Goal: Transaction & Acquisition: Book appointment/travel/reservation

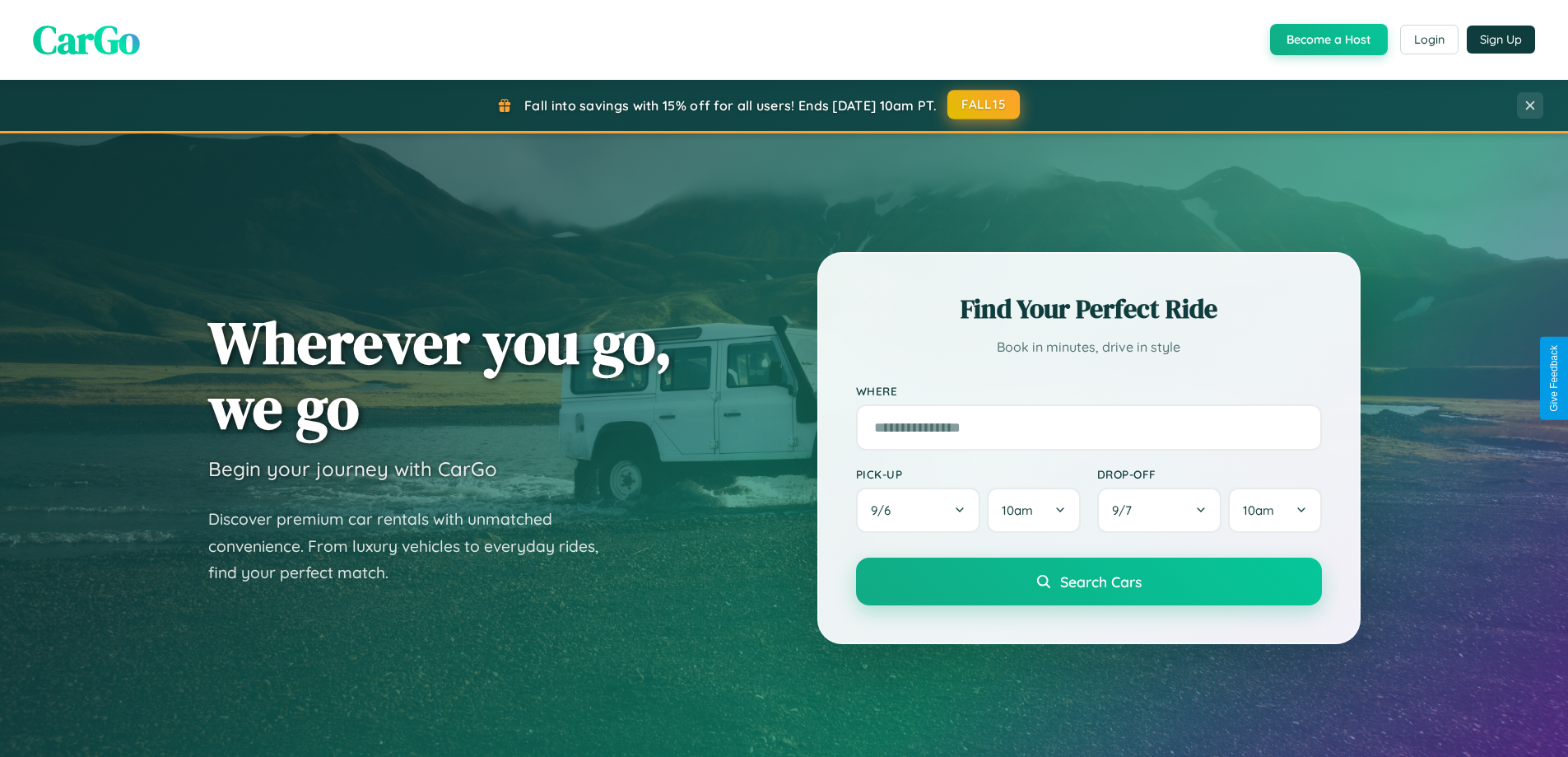
click at [984, 106] on button "FALL15" at bounding box center [983, 105] width 72 height 29
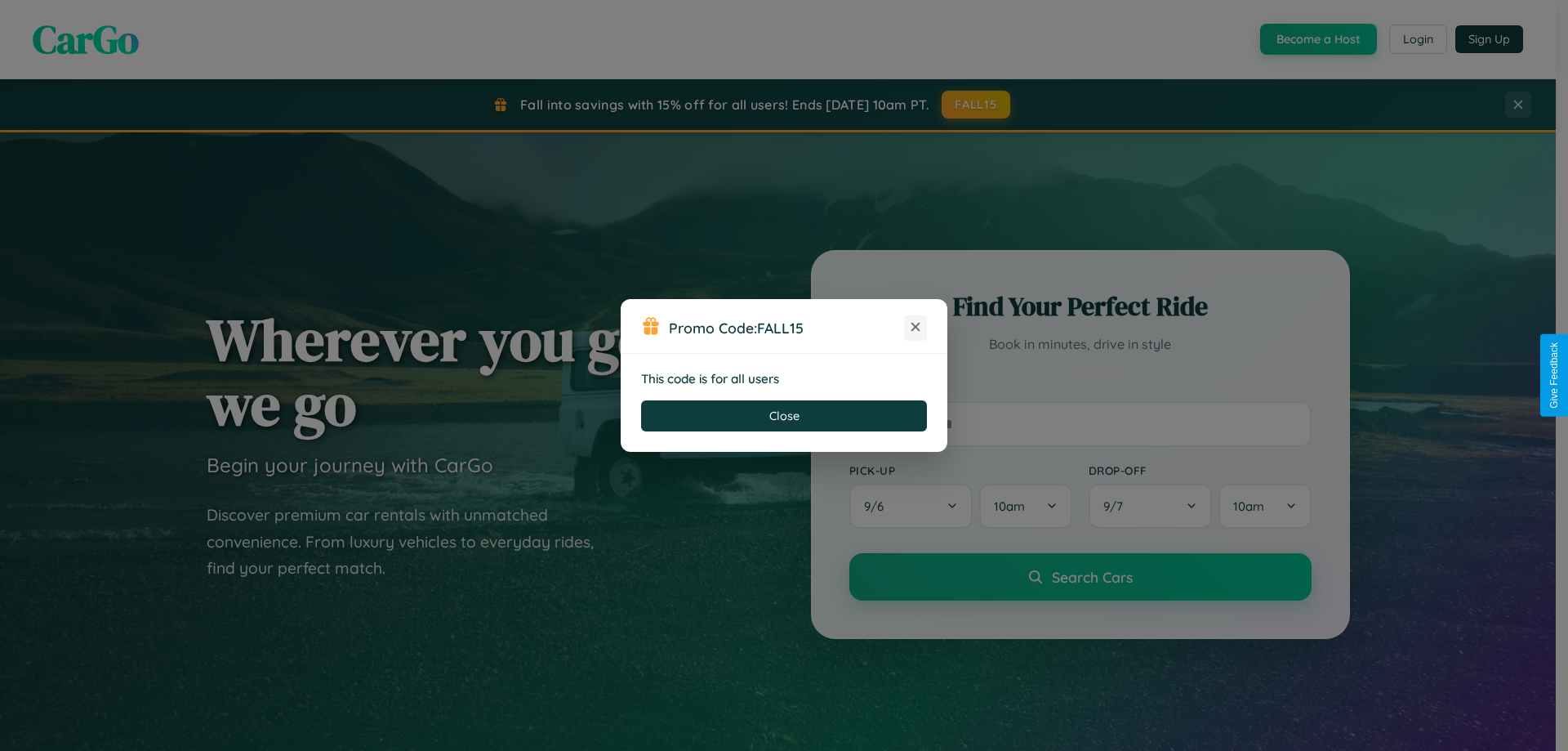
click at [915, 328] on icon at bounding box center [914, 326] width 16 height 16
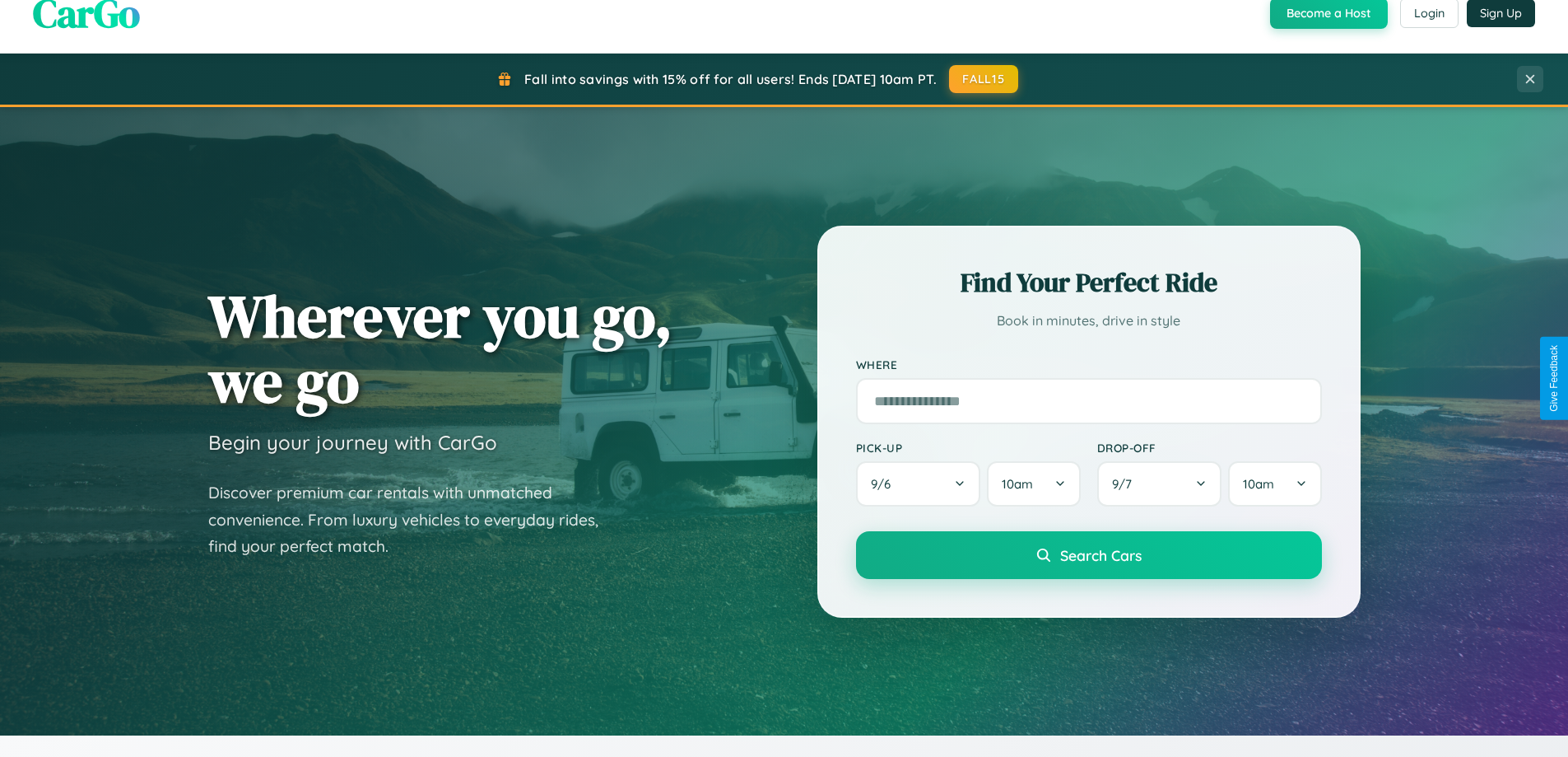
scroll to position [1134, 0]
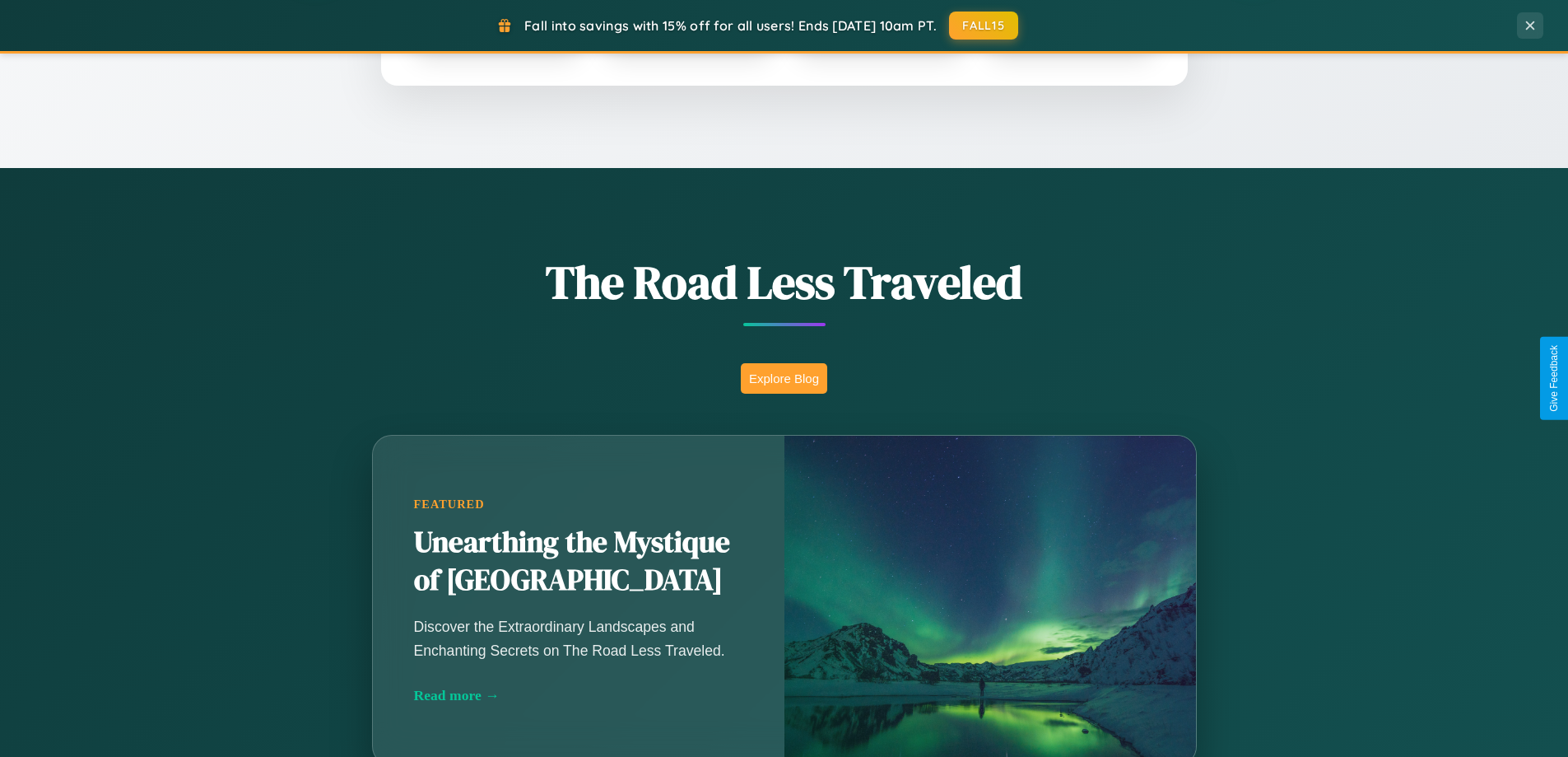
click at [784, 378] on button "Explore Blog" at bounding box center [784, 378] width 86 height 30
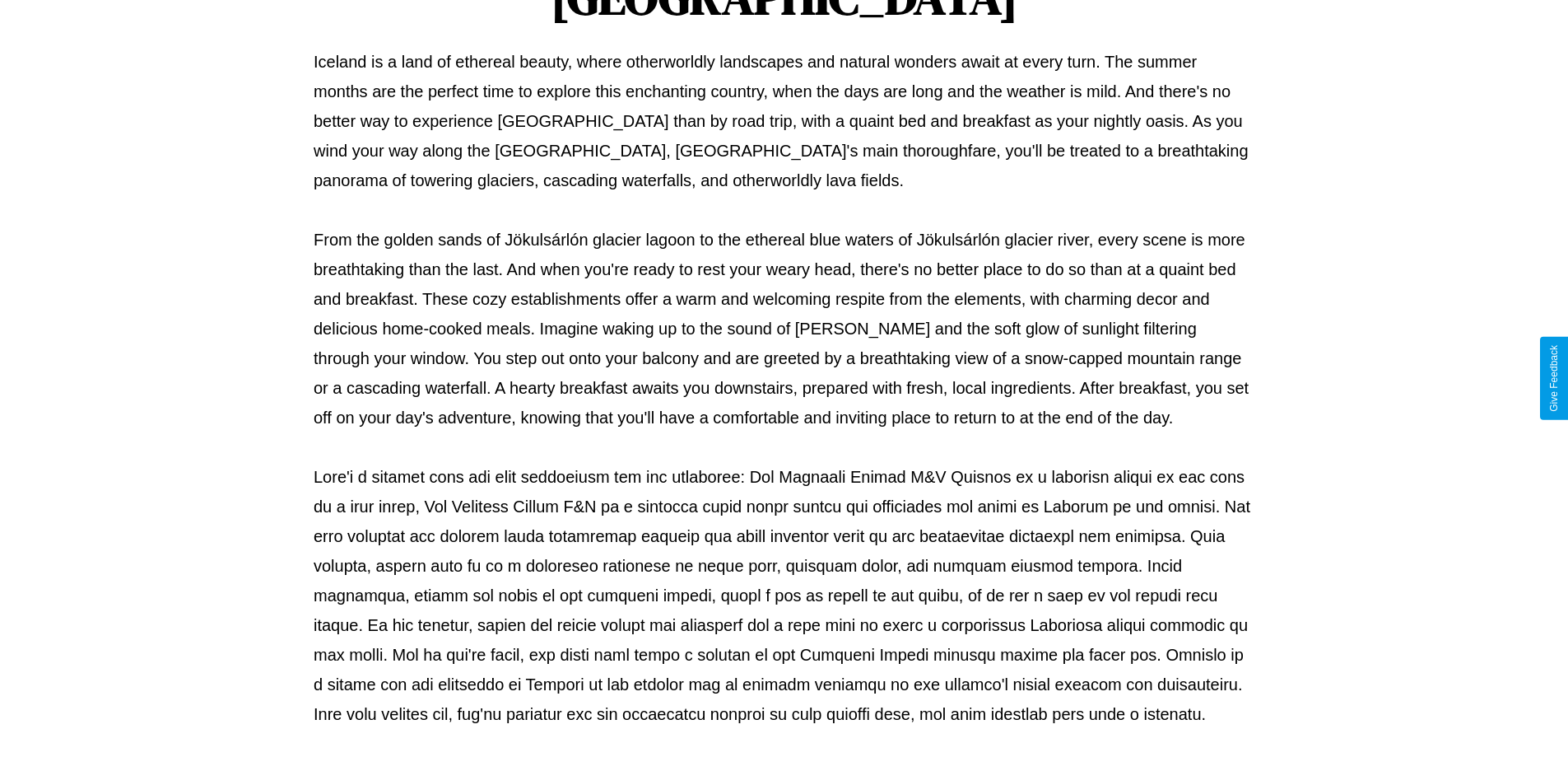
scroll to position [533, 0]
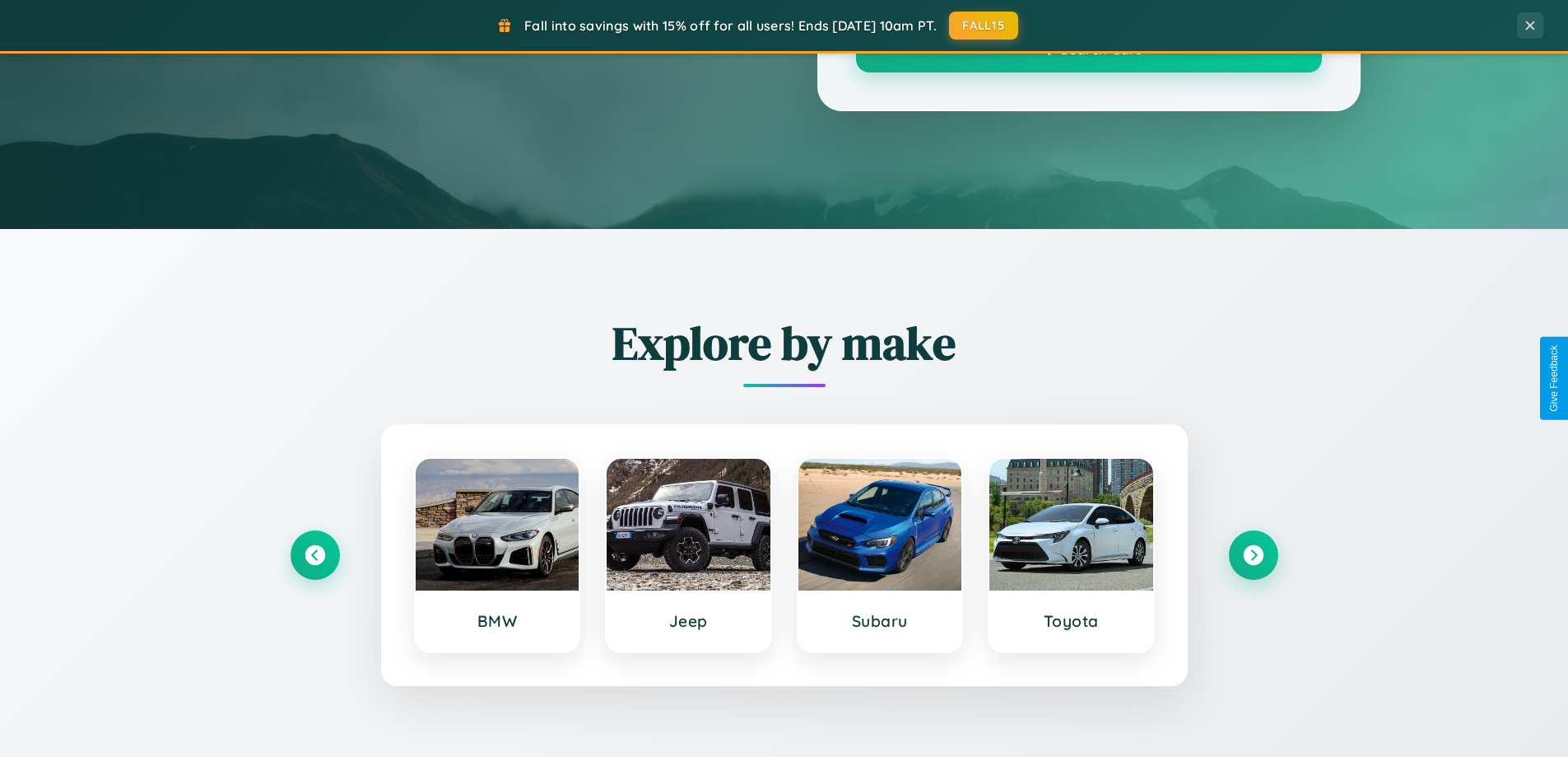
scroll to position [1134, 0]
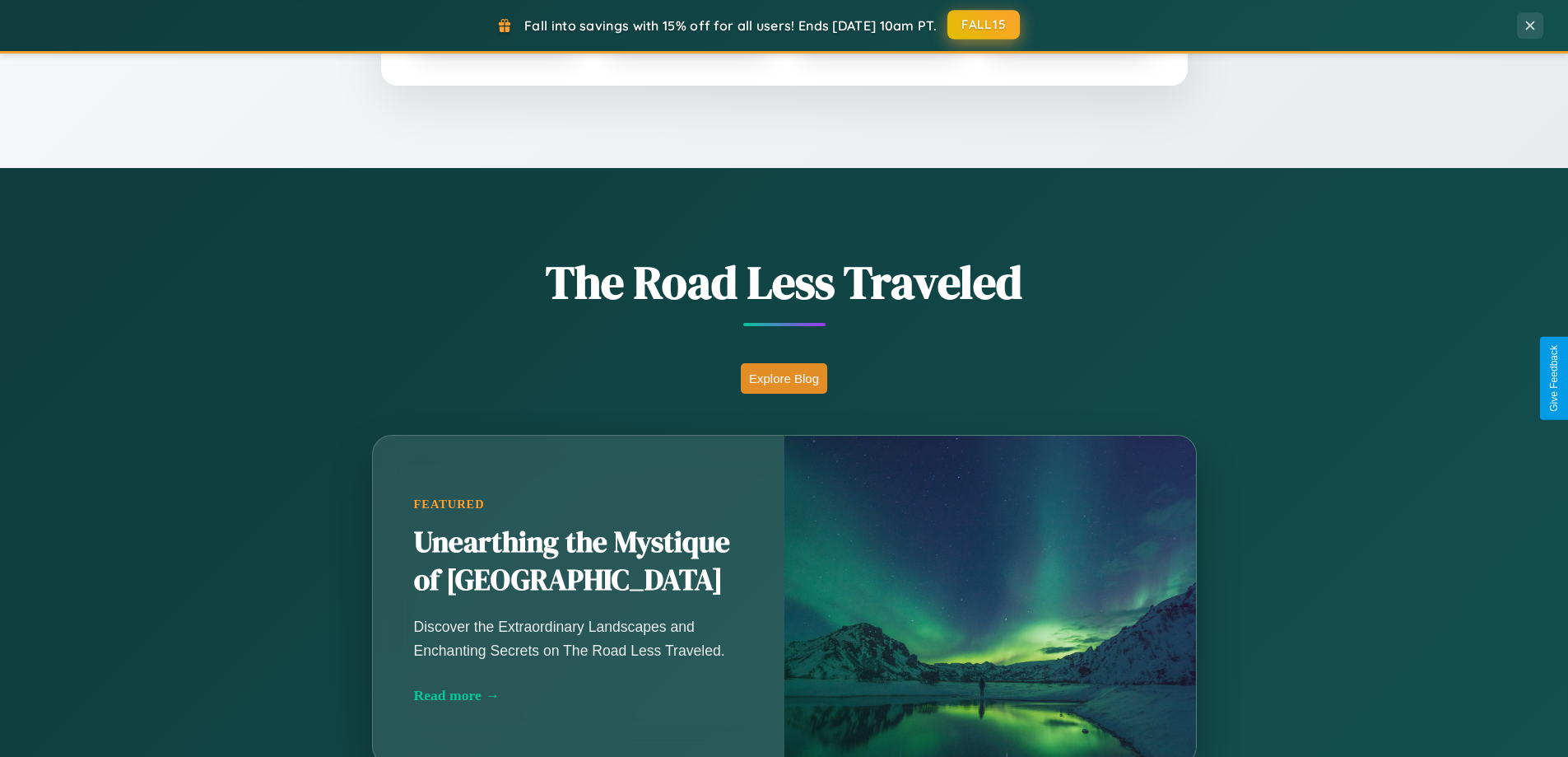
click at [984, 25] on button "FALL15" at bounding box center [983, 24] width 72 height 29
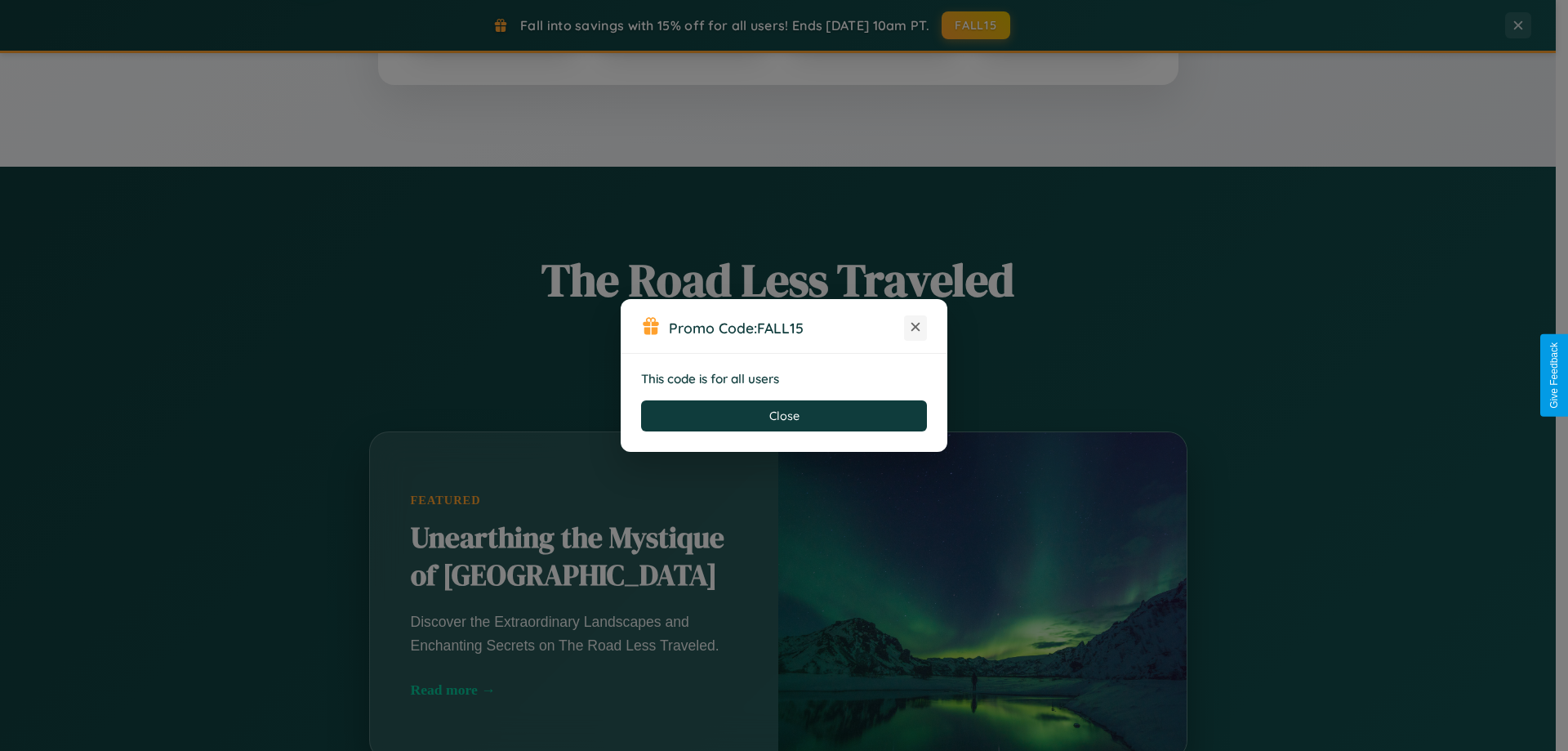
click at [915, 328] on icon at bounding box center [914, 326] width 16 height 16
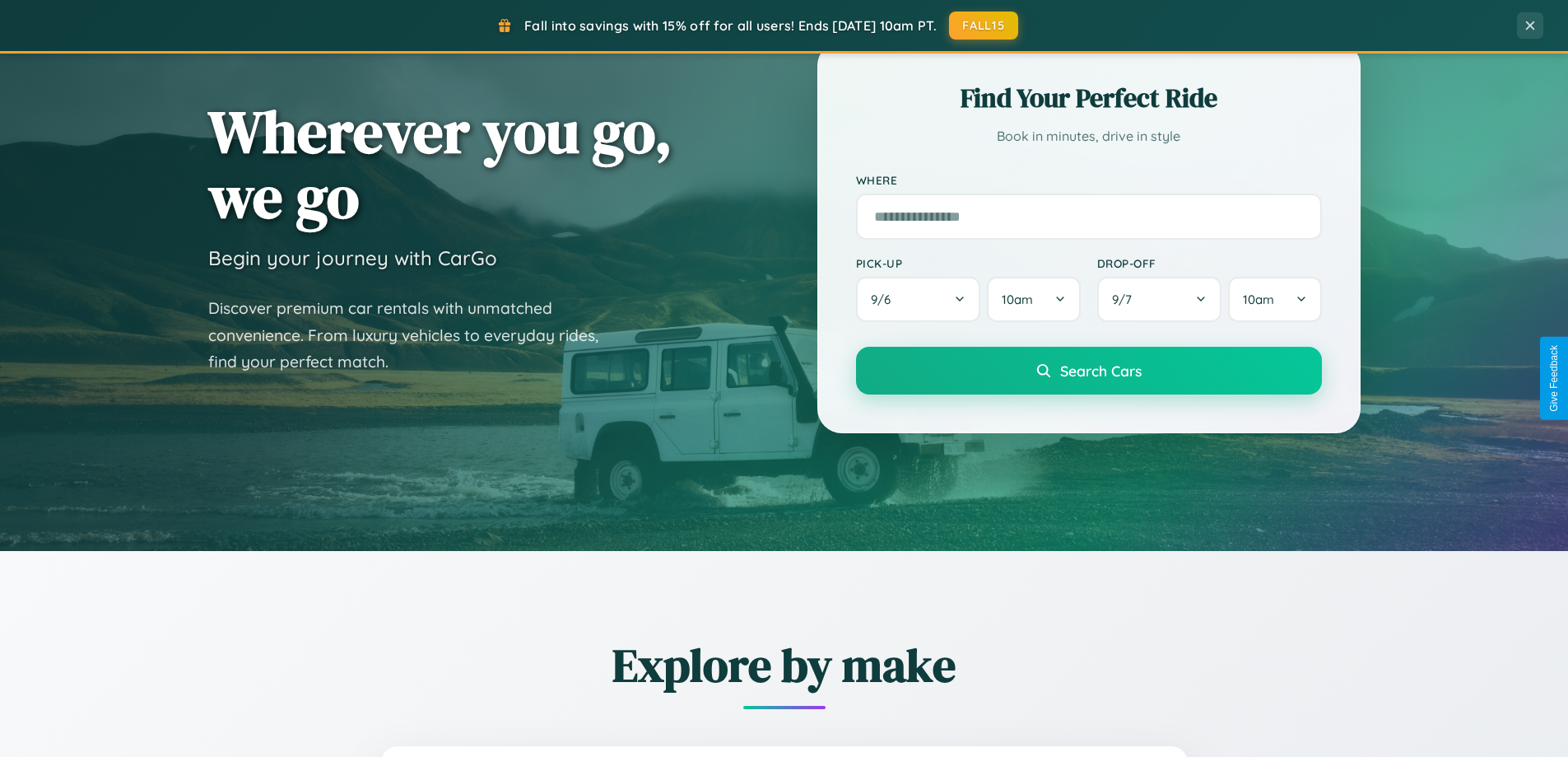
scroll to position [0, 0]
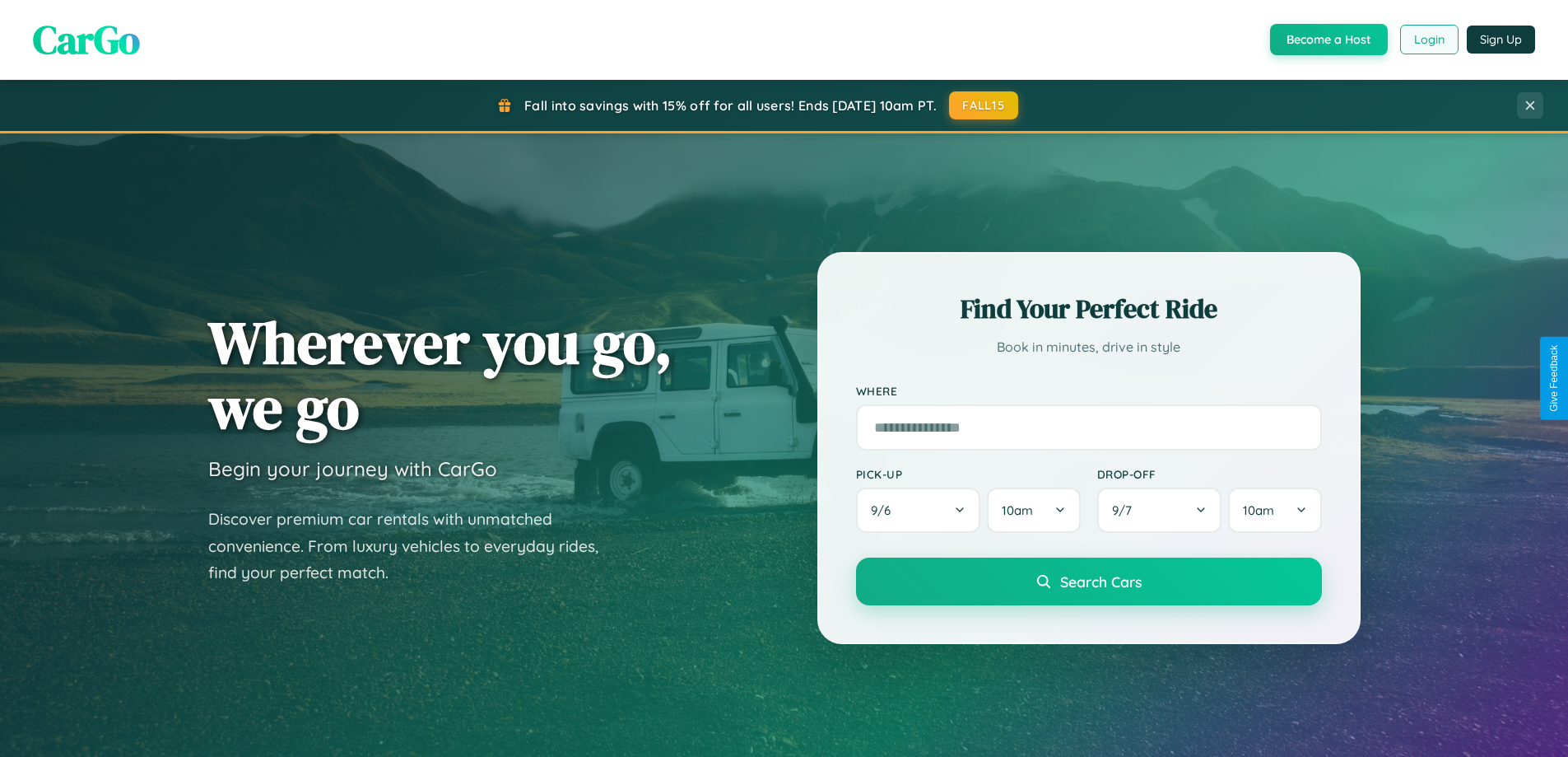
click at [1428, 39] on button "Login" at bounding box center [1429, 39] width 59 height 29
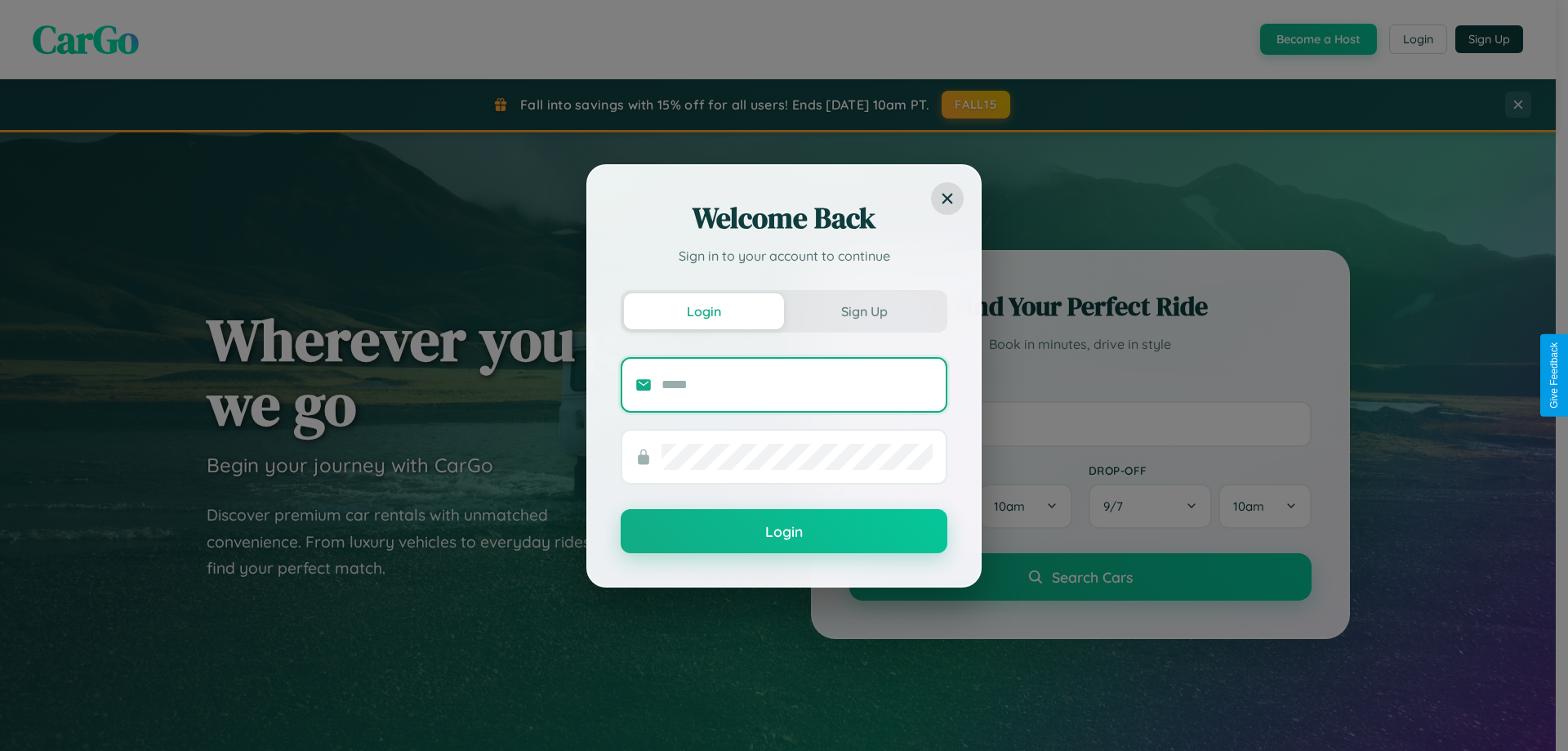
click at [797, 384] on input "text" at bounding box center [797, 384] width 272 height 26
type input "**********"
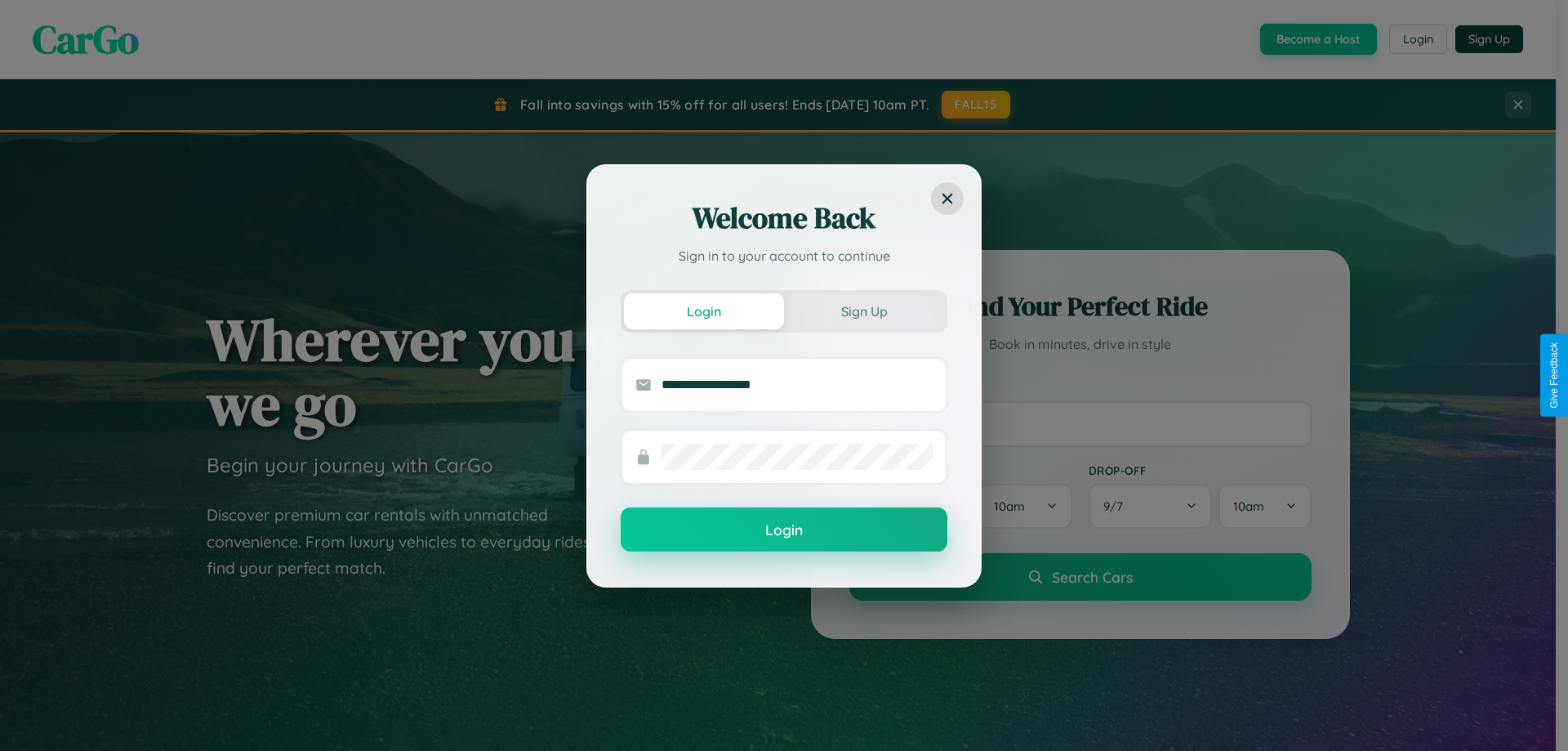
click at [784, 530] on button "Login" at bounding box center [784, 529] width 327 height 44
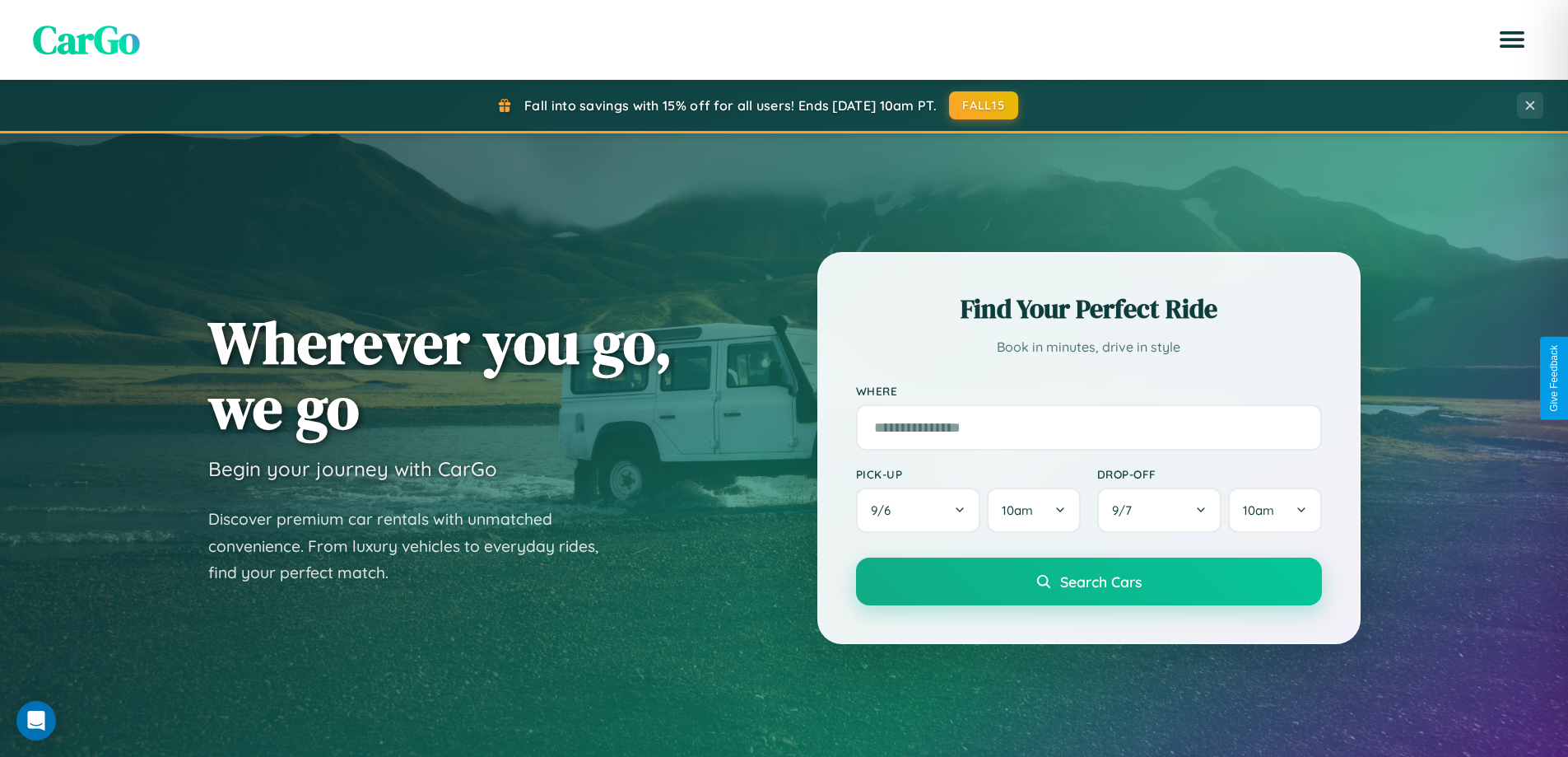
scroll to position [1930, 0]
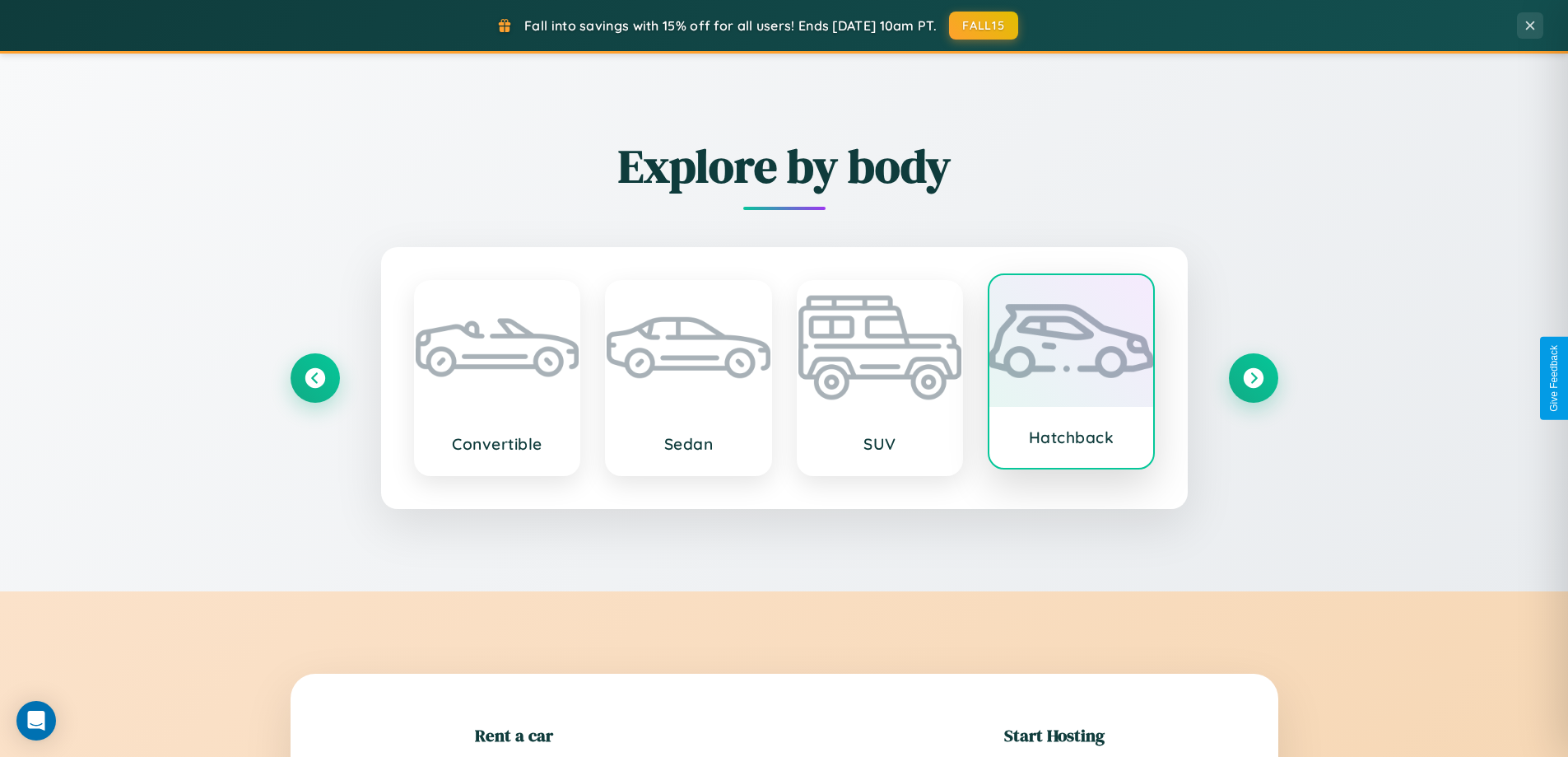
click at [1070, 378] on div at bounding box center [1071, 340] width 164 height 132
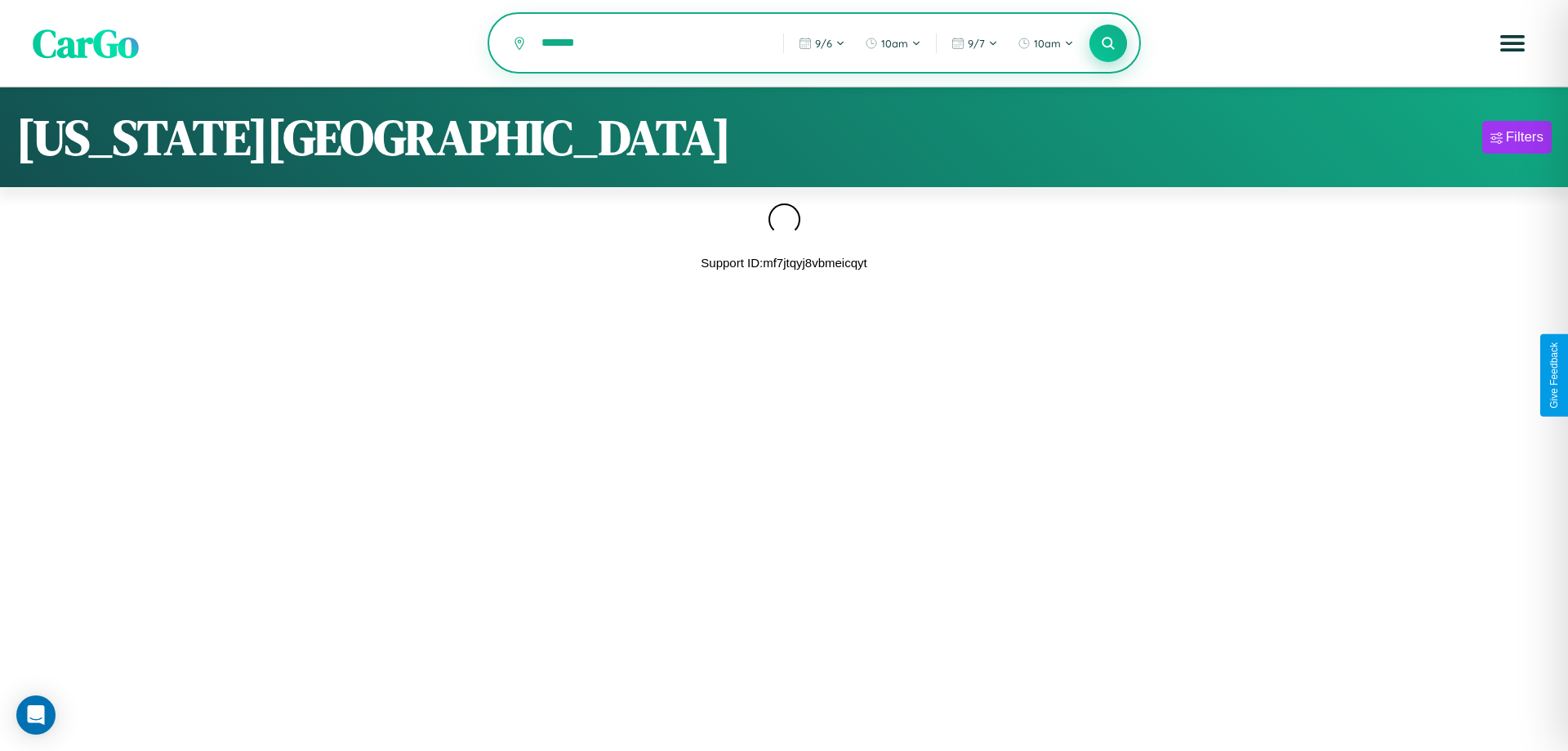
type input "*******"
click at [1108, 44] on icon at bounding box center [1107, 43] width 16 height 16
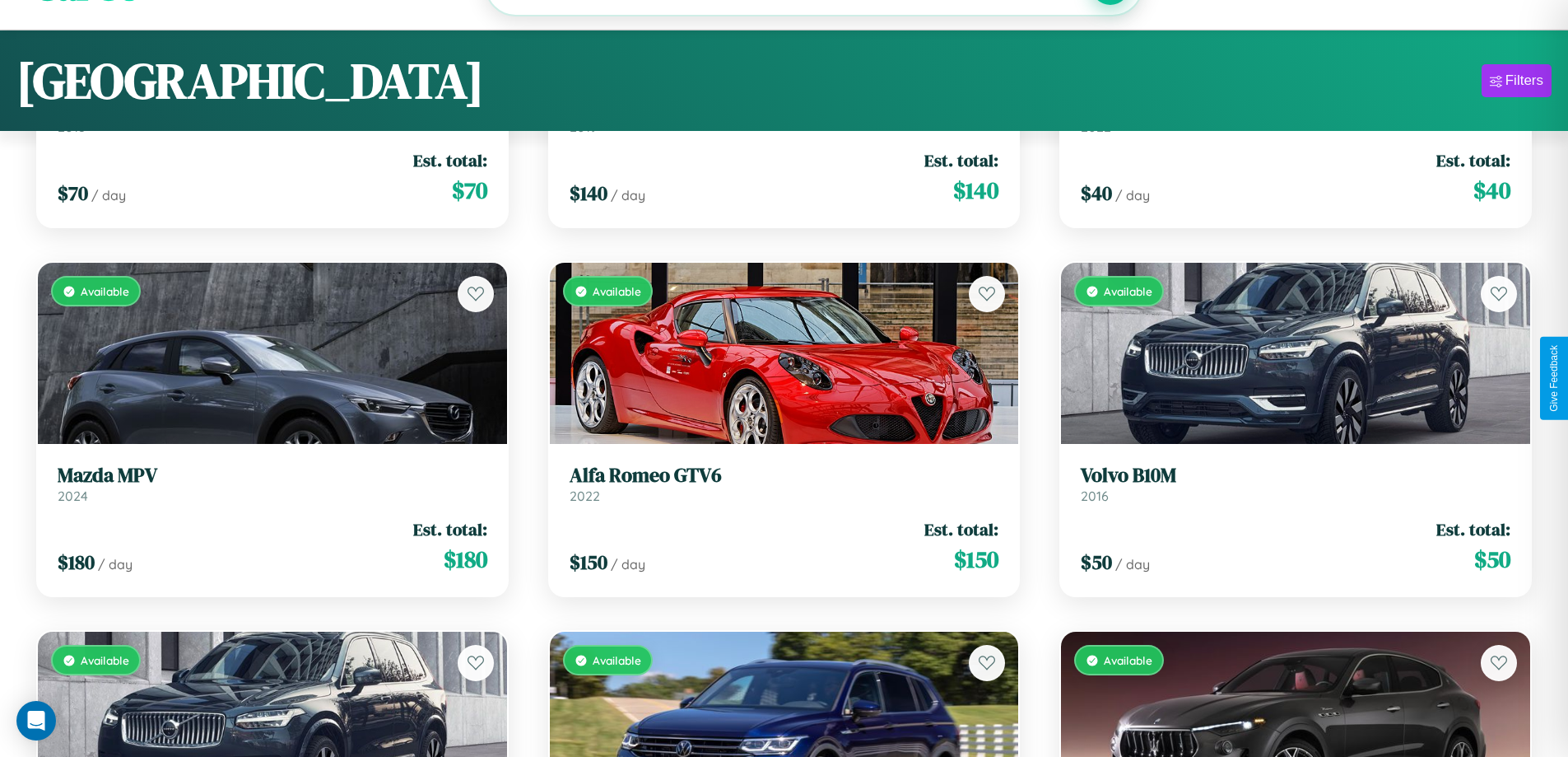
scroll to position [1707, 0]
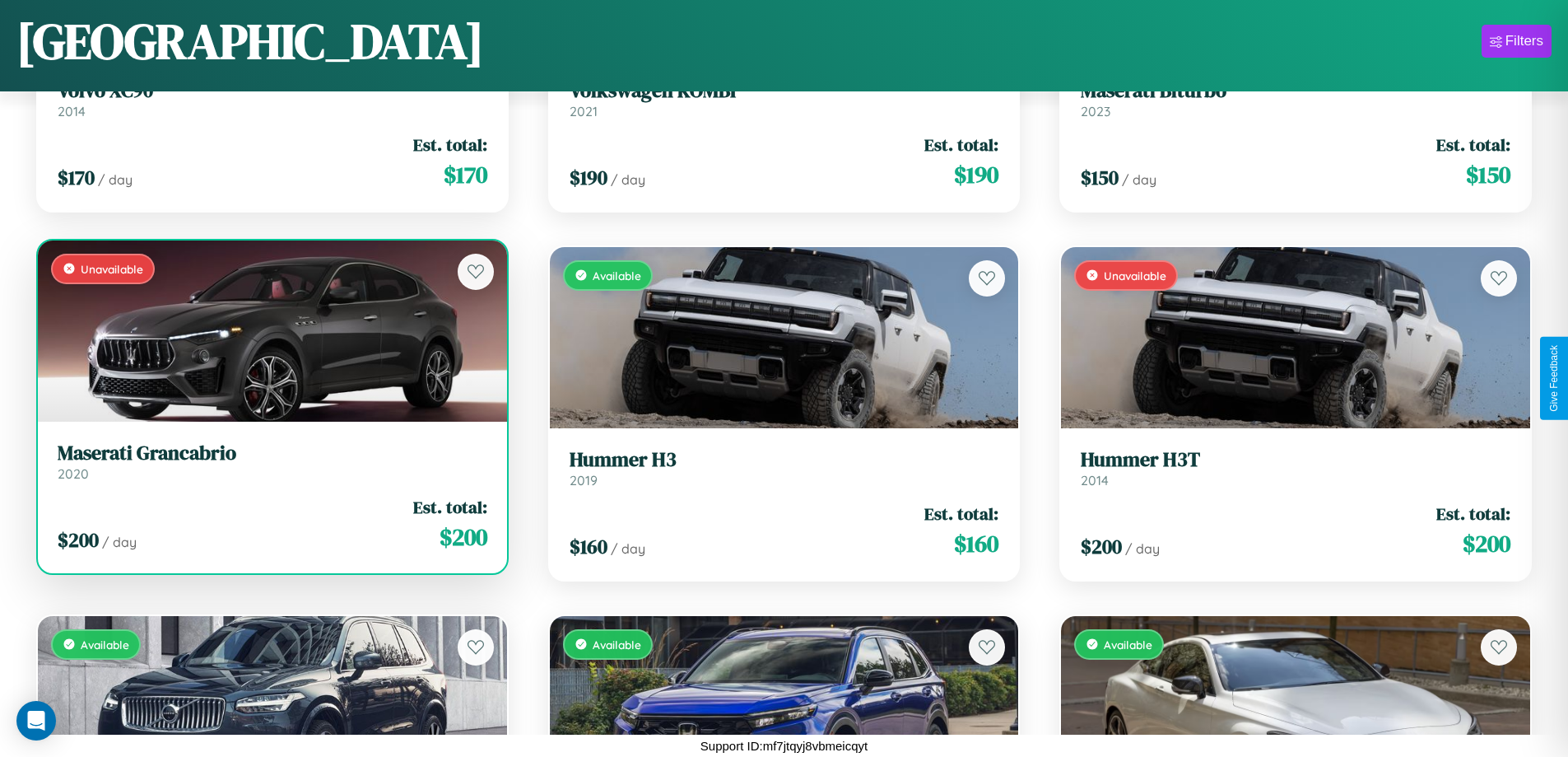
click at [270, 465] on link "Maserati Grancabrio 2020" at bounding box center [273, 461] width 430 height 40
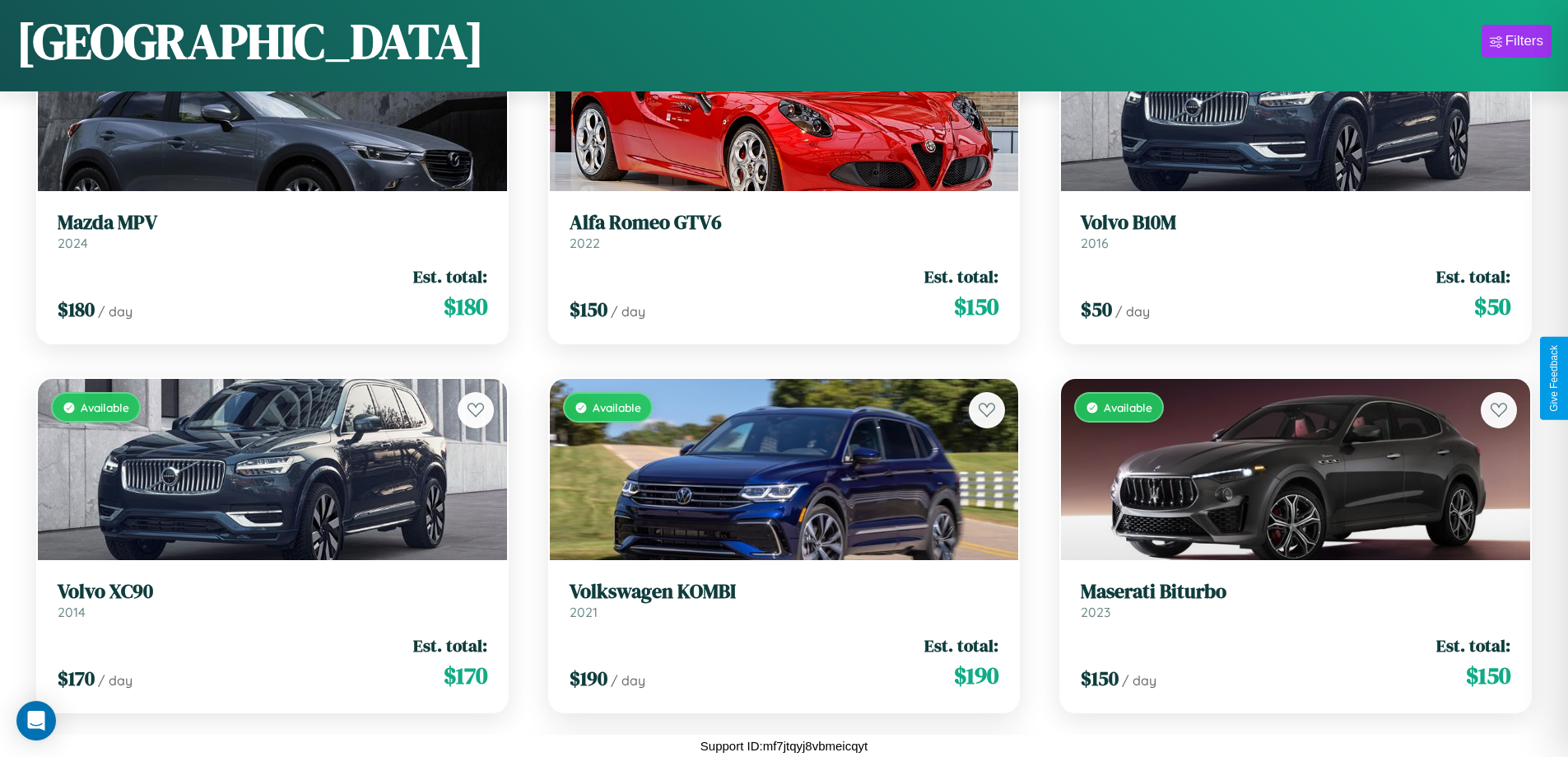
scroll to position [232, 0]
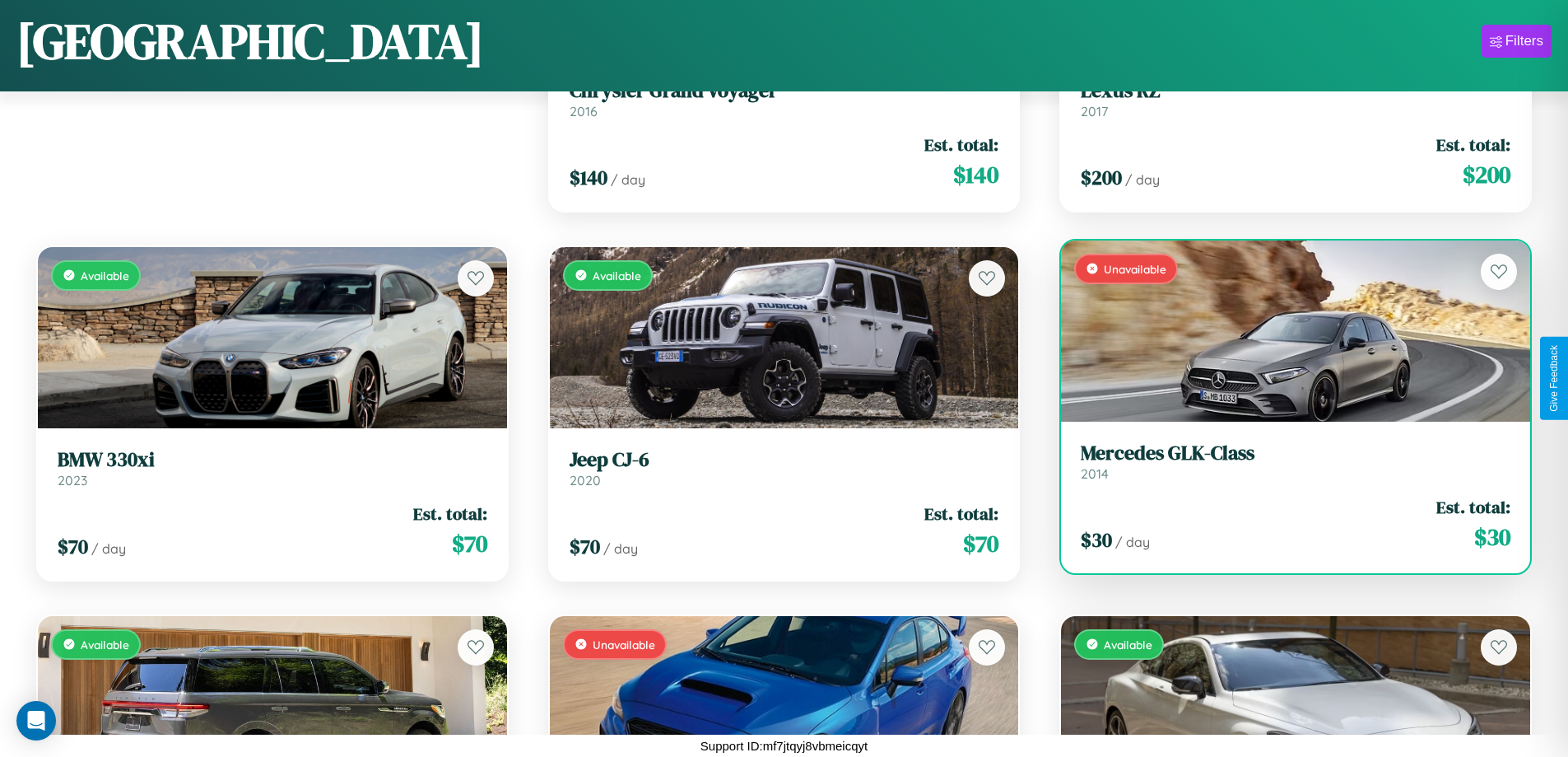
click at [1285, 462] on h3 "Mercedes GLK-Class" at bounding box center [1296, 453] width 430 height 23
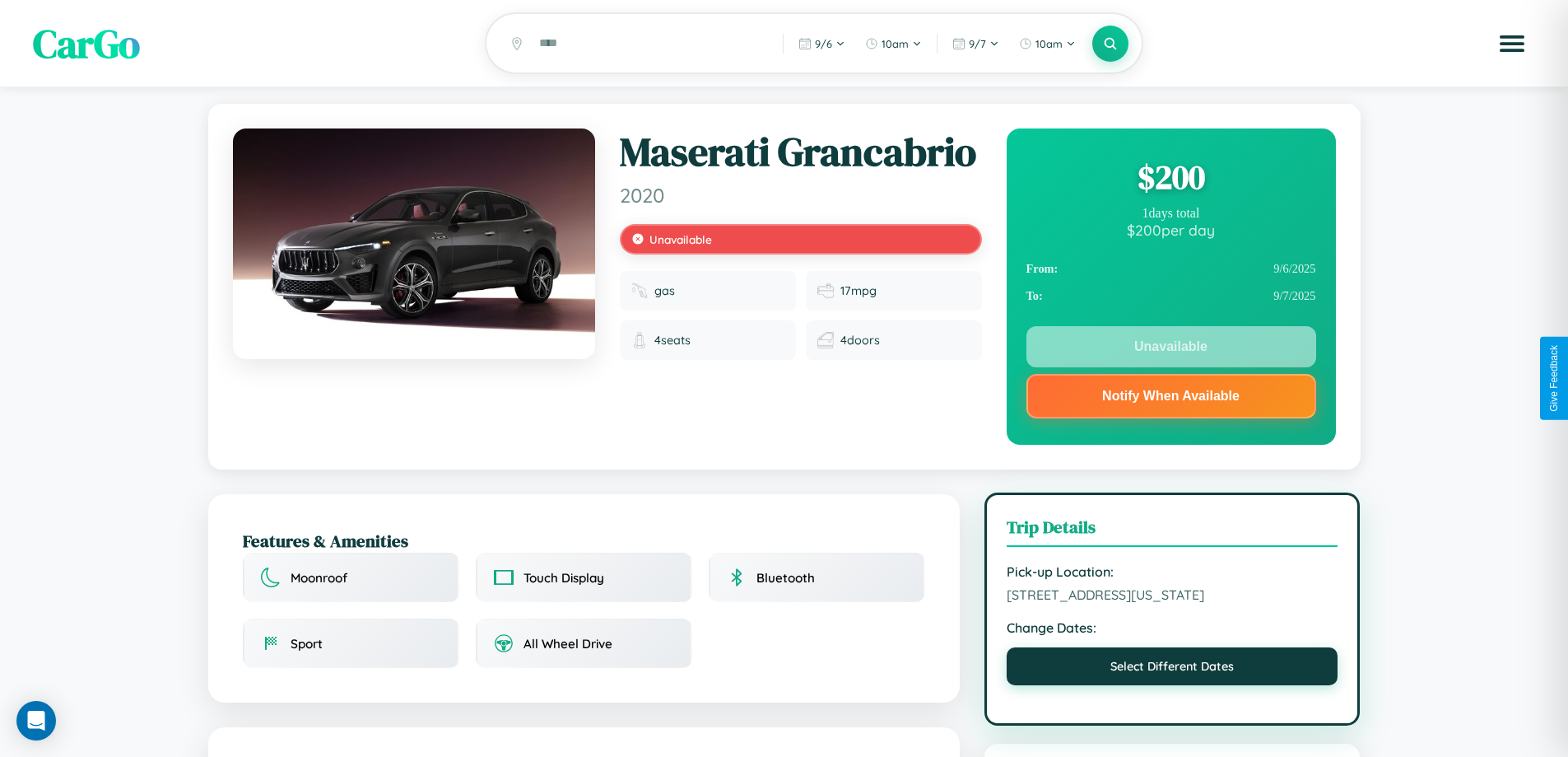
click at [1172, 669] on button "Select Different Dates" at bounding box center [1172, 666] width 331 height 38
select select "*"
select select "****"
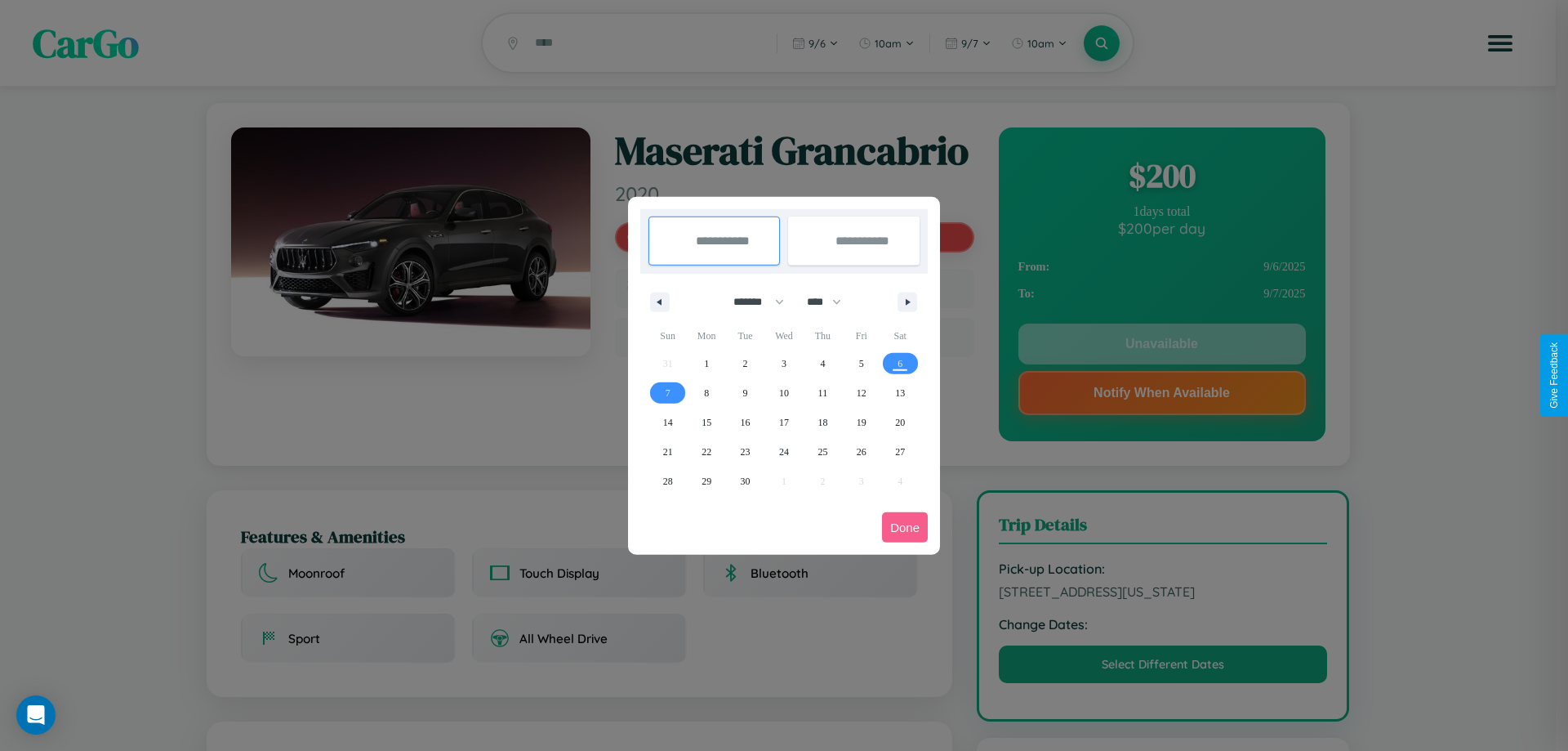
click at [752, 302] on select "******* ******** ***** ***** *** **** **** ****** ********* ******* ******** **…" at bounding box center [755, 302] width 70 height 27
click at [745, 421] on span "16" at bounding box center [746, 422] width 10 height 29
type input "**********"
click at [783, 421] on span "17" at bounding box center [784, 422] width 10 height 29
type input "**********"
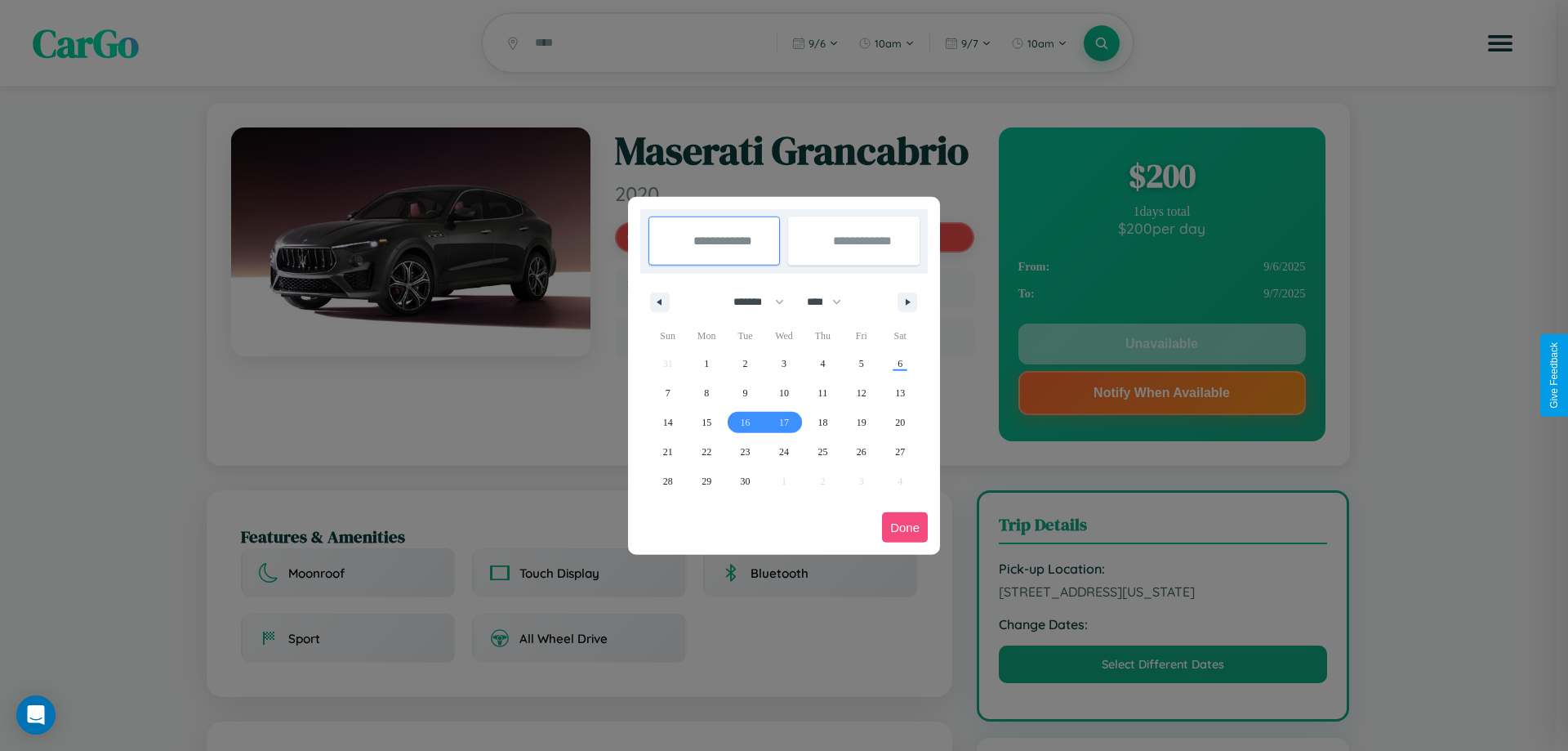
click at [905, 527] on button "Done" at bounding box center [904, 527] width 46 height 30
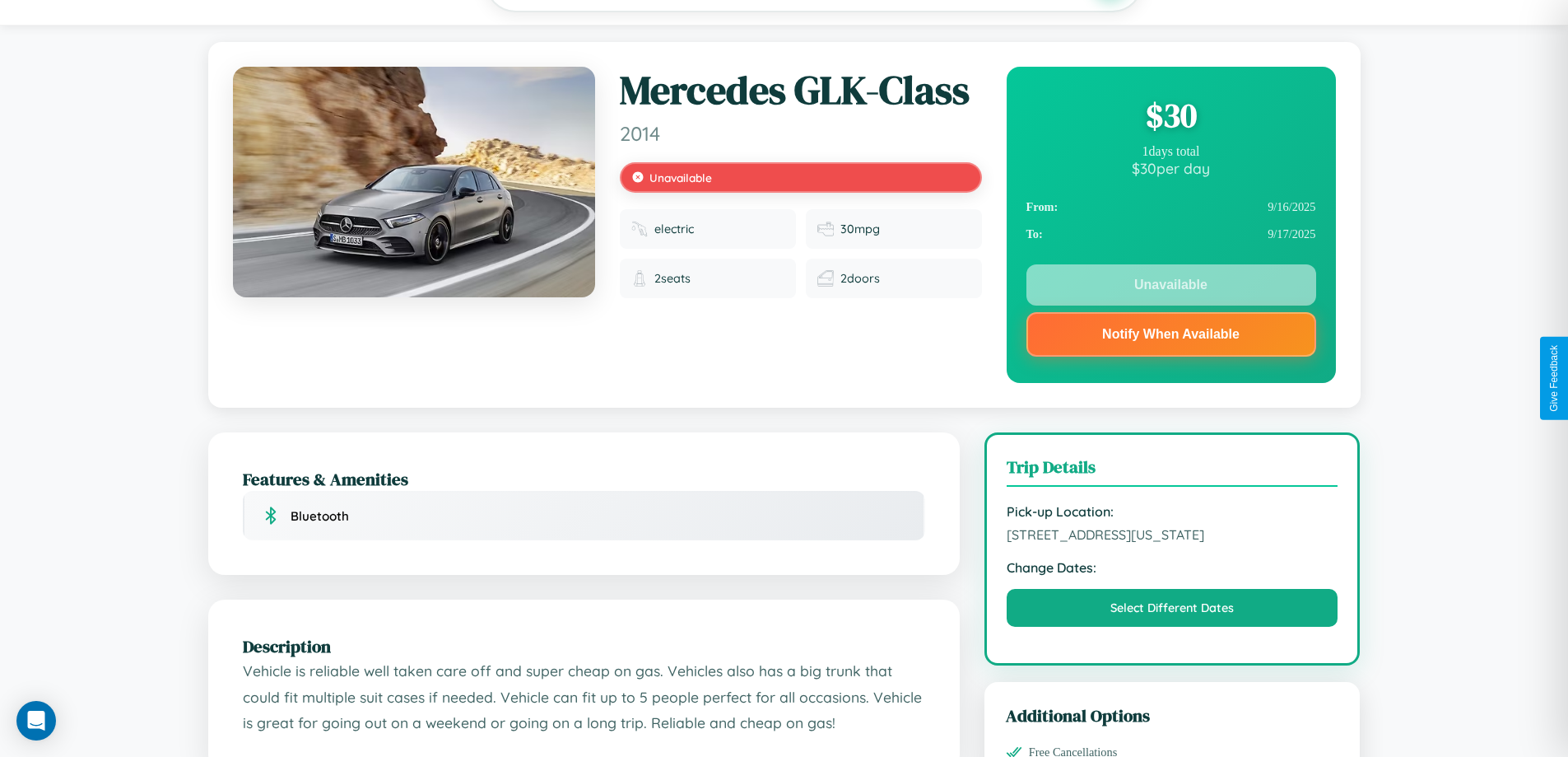
scroll to position [229, 0]
